Goal: Check status

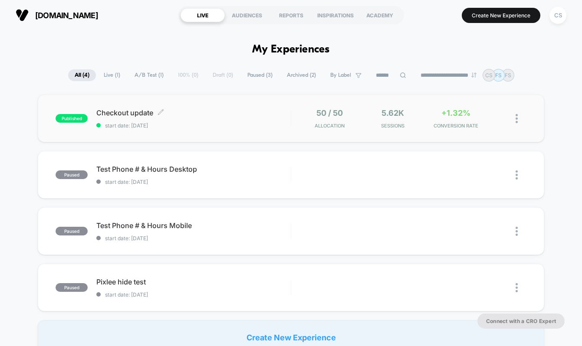
click at [136, 115] on span "Checkout update Click to edit experience details" at bounding box center [193, 112] width 194 height 9
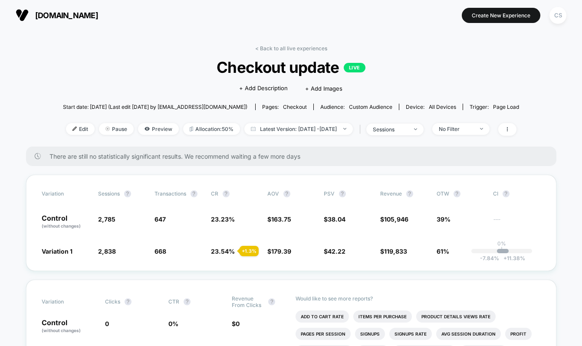
click at [380, 103] on div "Start date: [DATE] (Last edit [DATE] by [EMAIL_ADDRESS][DOMAIN_NAME]) Pages: ch…" at bounding box center [291, 106] width 456 height 15
click at [374, 105] on span "Custom Audience" at bounding box center [370, 107] width 43 height 7
click at [435, 70] on span "Checkout update LIVE" at bounding box center [291, 67] width 410 height 18
click at [454, 89] on div "< Back to all live experiences Checkout update LIVE Click to edit experience de…" at bounding box center [291, 95] width 456 height 101
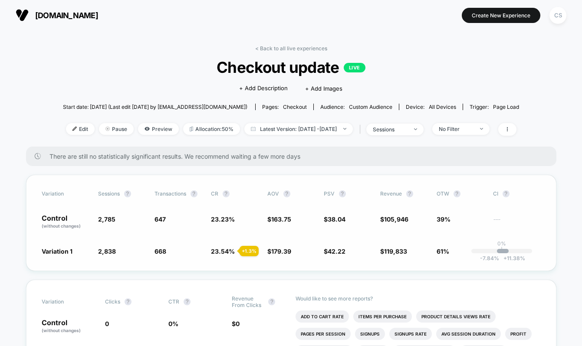
click at [506, 250] on div "-7.84 % + 11.38 %" at bounding box center [503, 251] width 12 height 4
click at [510, 128] on icon at bounding box center [506, 129] width 5 height 5
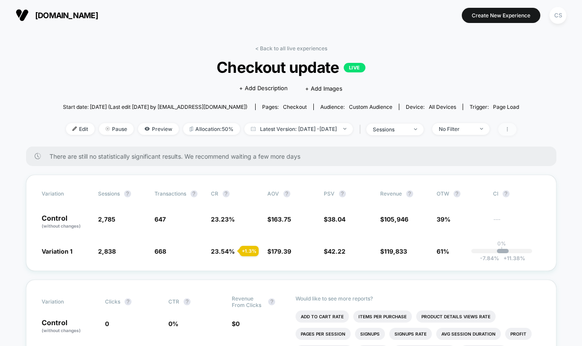
click at [510, 130] on icon at bounding box center [506, 129] width 5 height 5
